Goal: Task Accomplishment & Management: Use online tool/utility

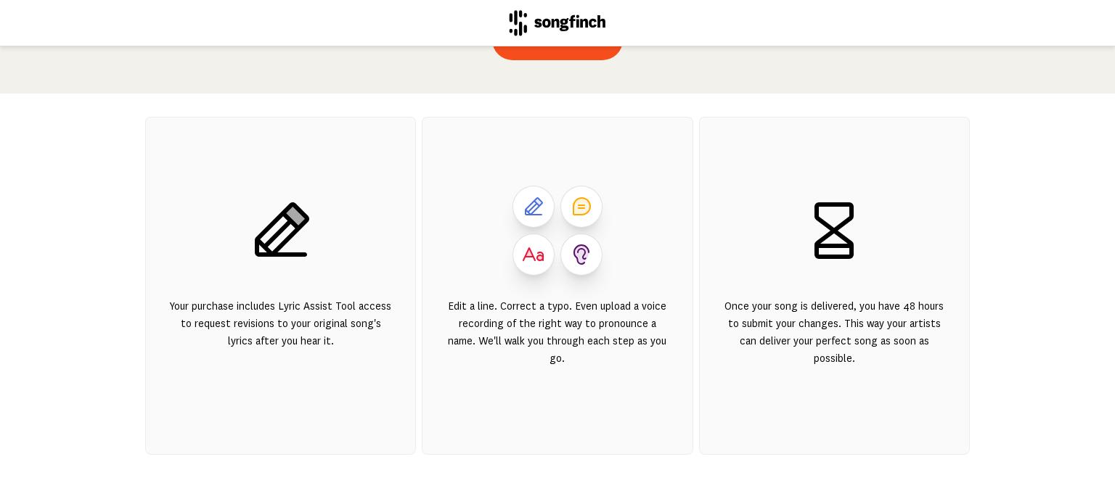
scroll to position [121, 0]
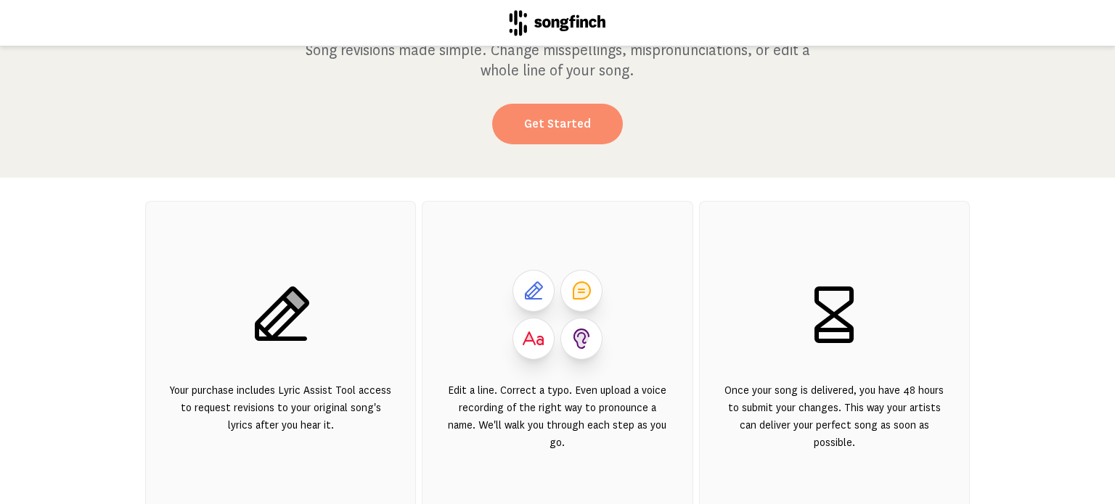
click at [547, 121] on link "Get Started" at bounding box center [557, 124] width 131 height 41
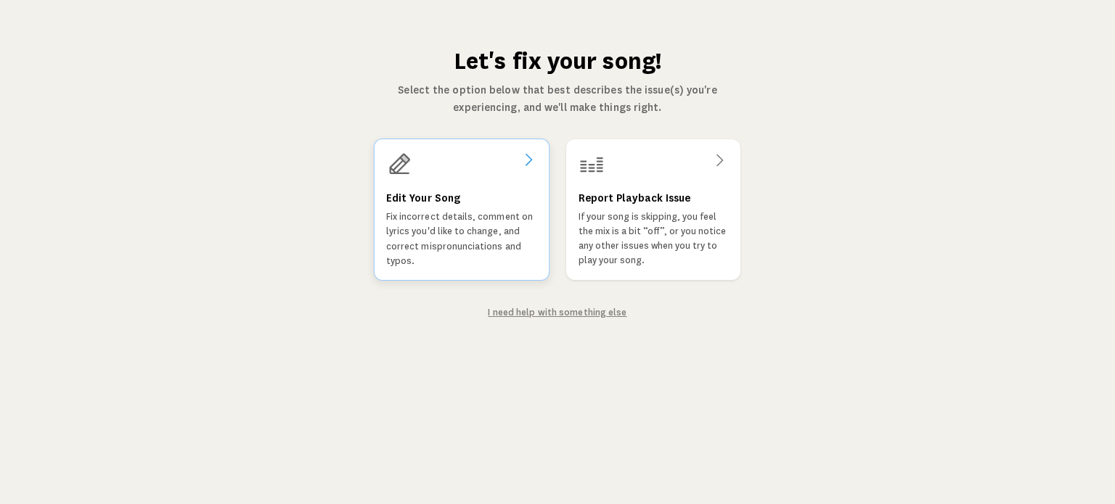
click at [504, 197] on div "Edit Your Song Fix incorrect details, comment on lyrics you'd like to change, a…" at bounding box center [461, 228] width 151 height 79
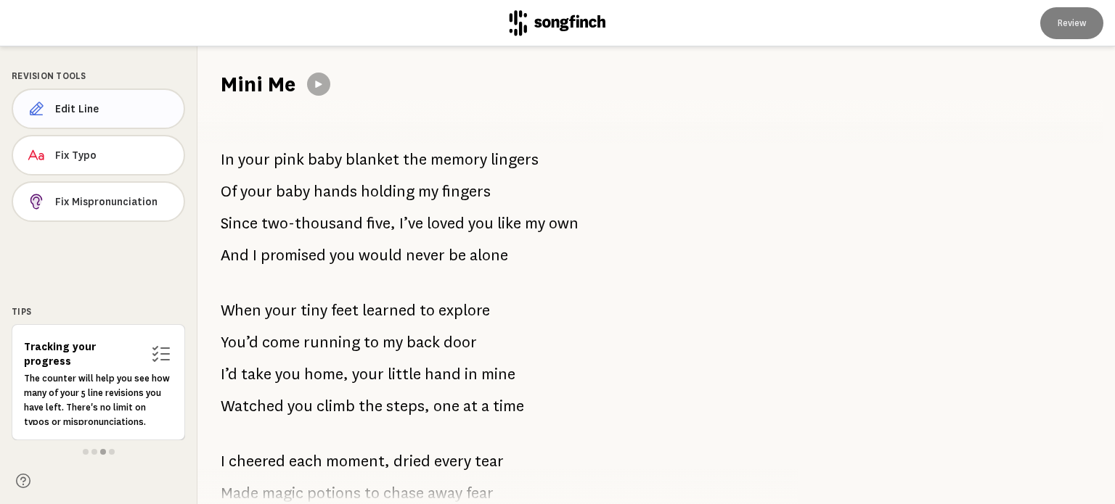
click at [106, 110] on span "Edit Line" at bounding box center [113, 109] width 117 height 15
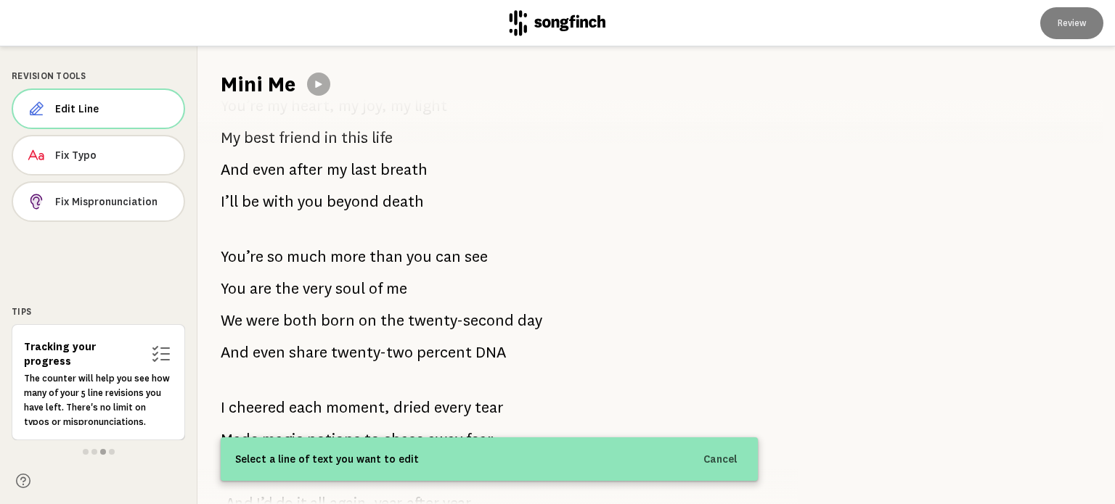
scroll to position [1238, 0]
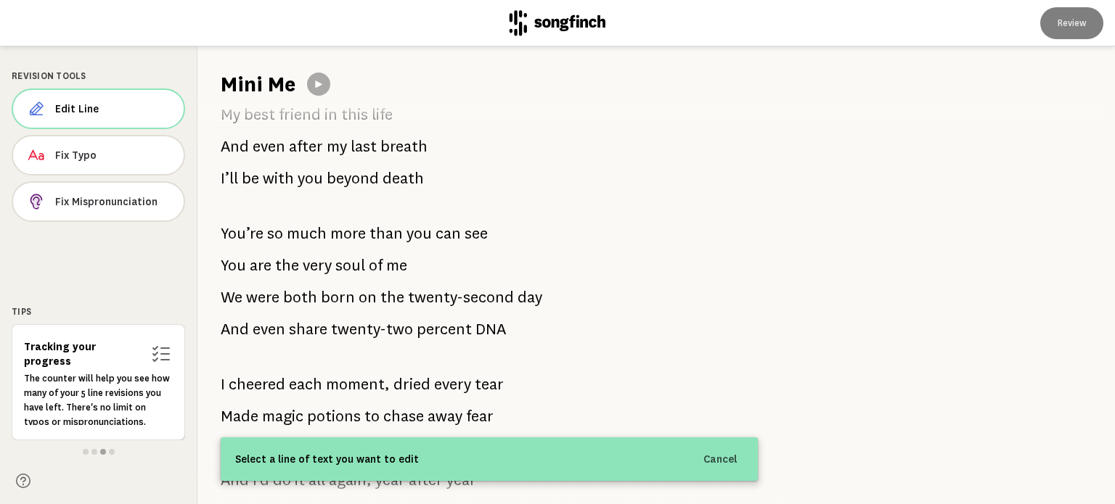
click at [90, 286] on div "Revision Tools Edit Line Fix Typo Fix Mispronunciation Tips Tracking your progr…" at bounding box center [98, 275] width 197 height 458
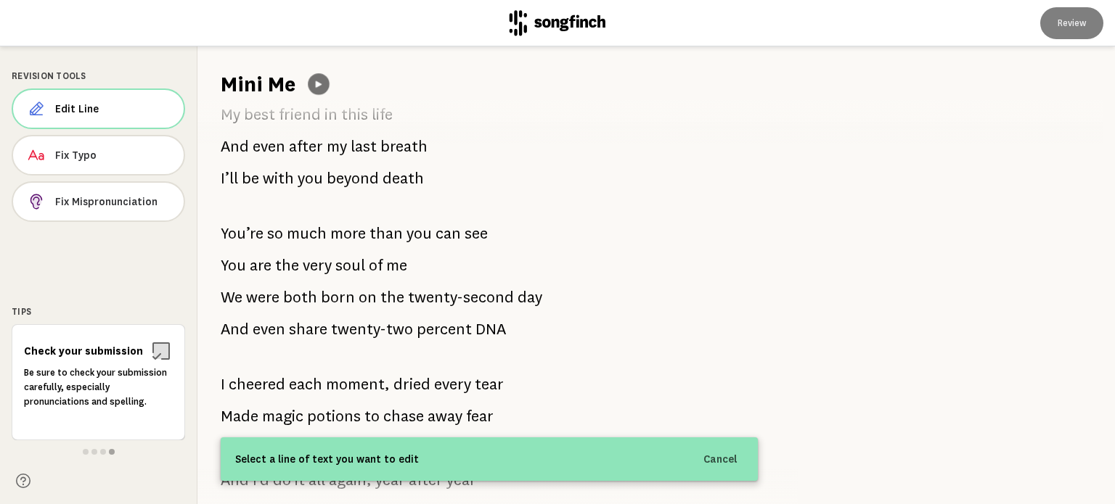
click at [315, 75] on button at bounding box center [319, 84] width 22 height 22
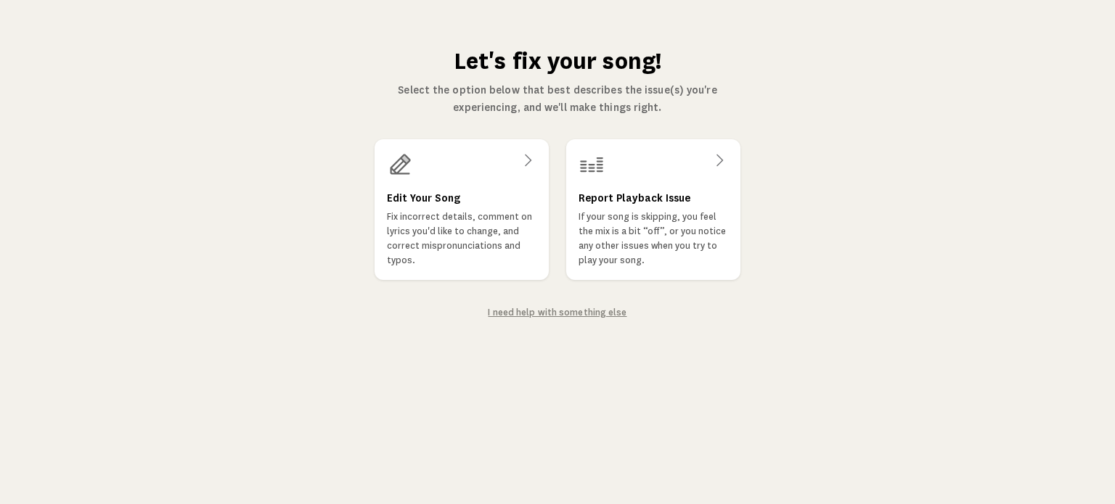
click at [557, 314] on link "I need help with something else" at bounding box center [557, 313] width 139 height 10
